Goal: Transaction & Acquisition: Purchase product/service

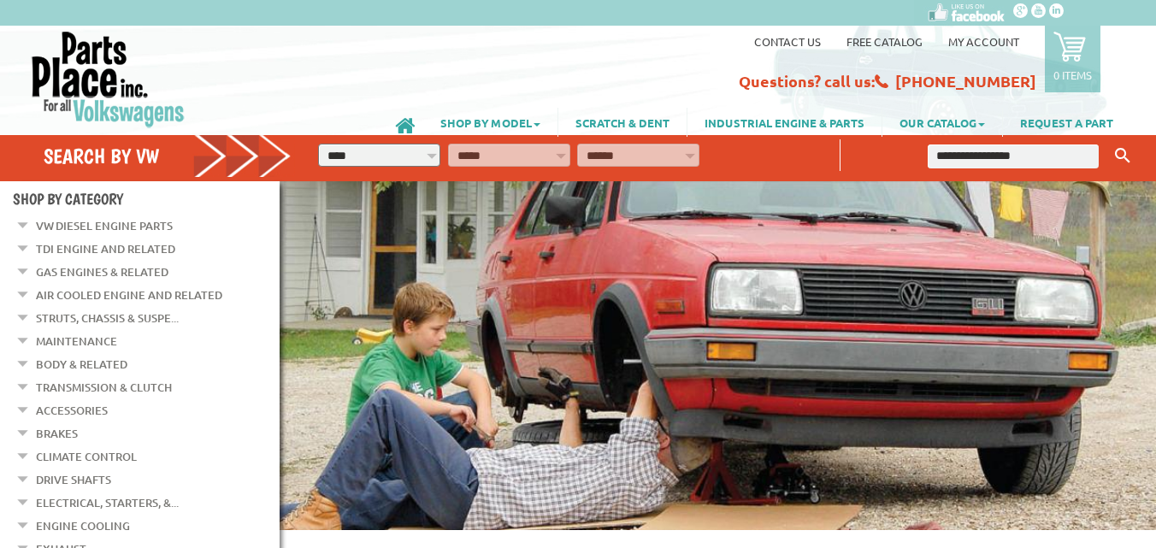
click at [122, 227] on link "VW Diesel Engine Parts" at bounding box center [104, 226] width 137 height 22
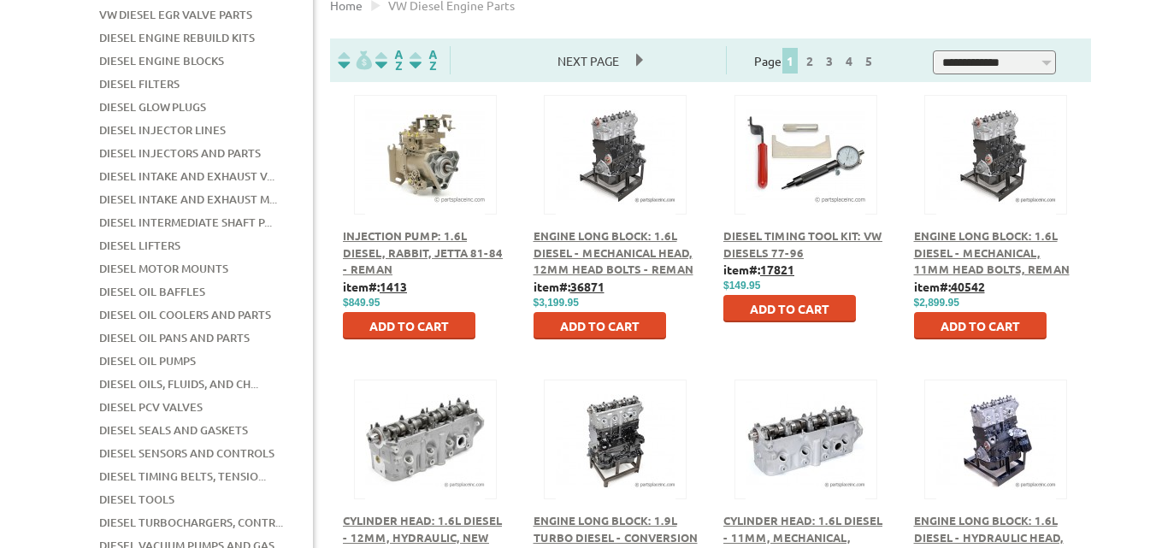
scroll to position [427, 0]
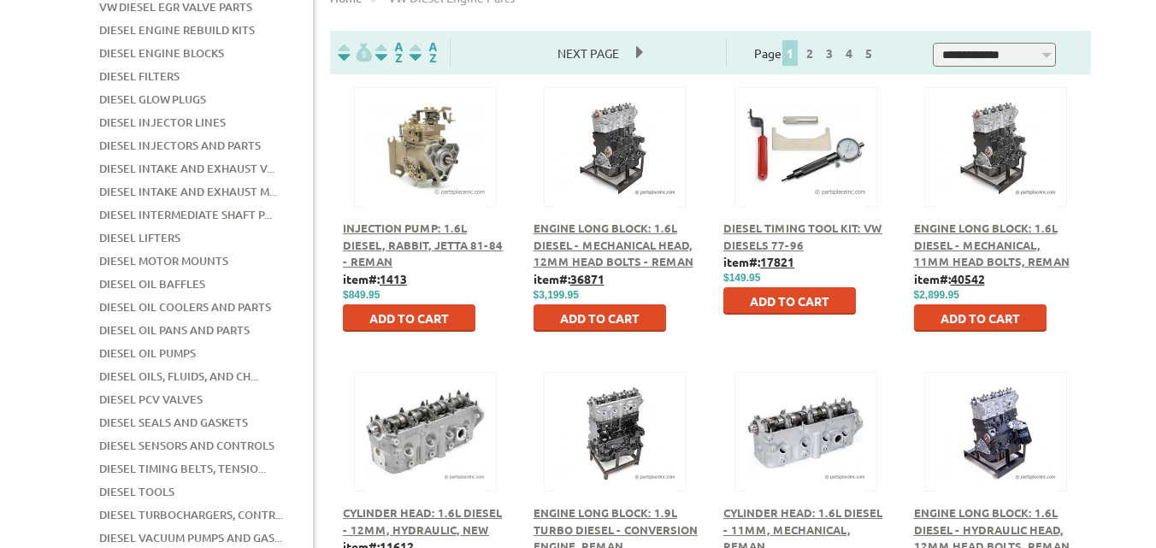
click at [635, 177] on img at bounding box center [616, 148] width 120 height 120
click at [586, 249] on span "Engine Long Block: 1.6L Diesel - Mechanical Head, 12mm Head Bolts - Reman" at bounding box center [613, 245] width 160 height 48
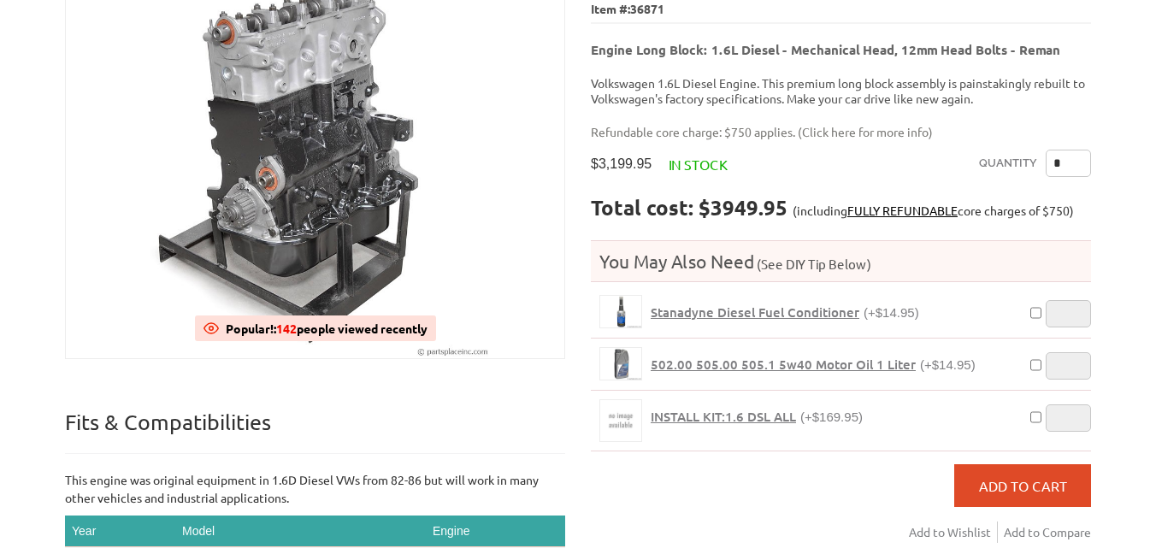
scroll to position [256, 0]
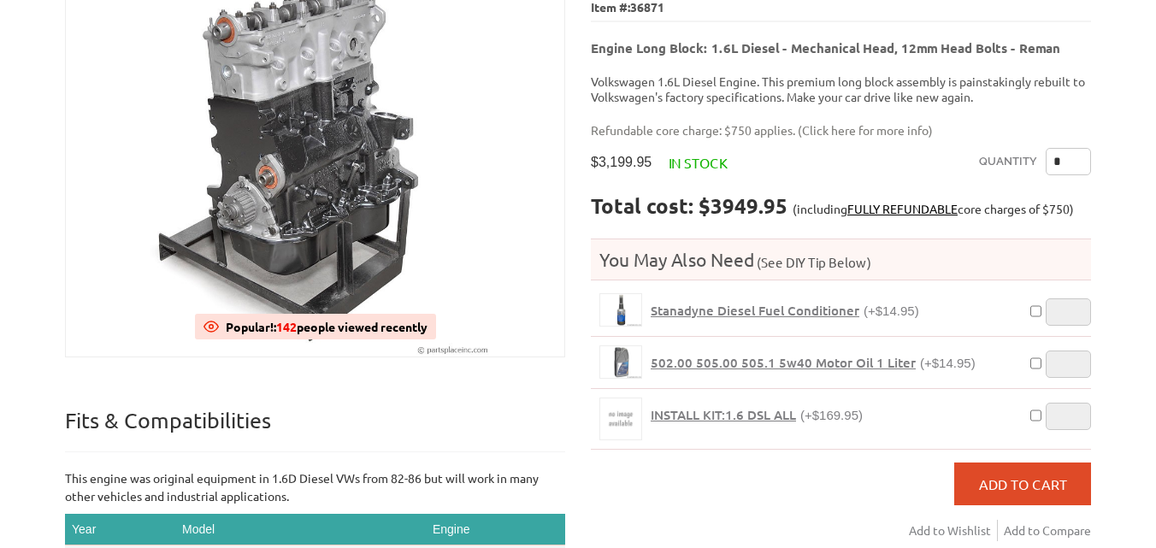
click at [1073, 152] on input "*" at bounding box center [1068, 161] width 45 height 27
type input "*"
click at [1031, 475] on span "Add to Cart" at bounding box center [1023, 483] width 88 height 17
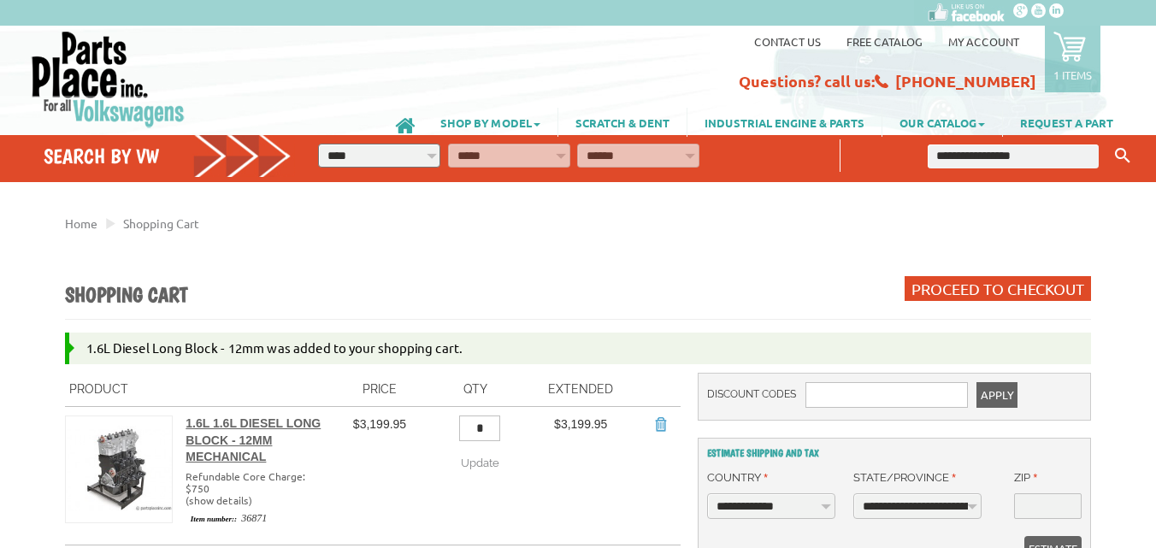
click at [995, 161] on input "text" at bounding box center [1013, 156] width 170 height 24
type input "*"
click at [1110, 142] on button "Keyword Search" at bounding box center [1123, 156] width 26 height 28
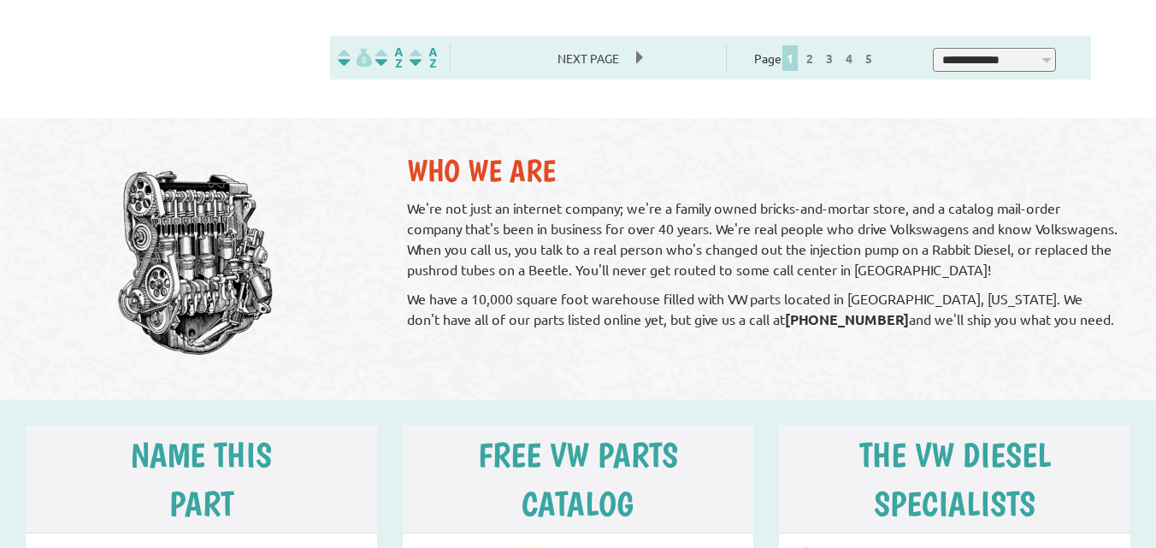
scroll to position [1453, 0]
